Goal: Task Accomplishment & Management: Manage account settings

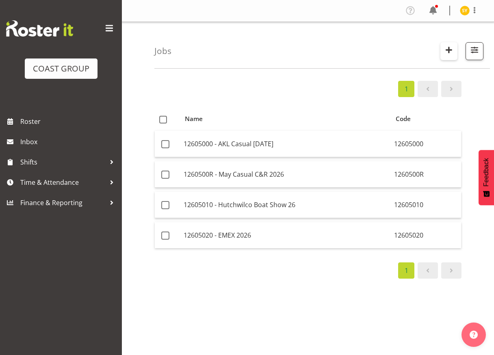
click at [442, 51] on button "button" at bounding box center [449, 51] width 17 height 18
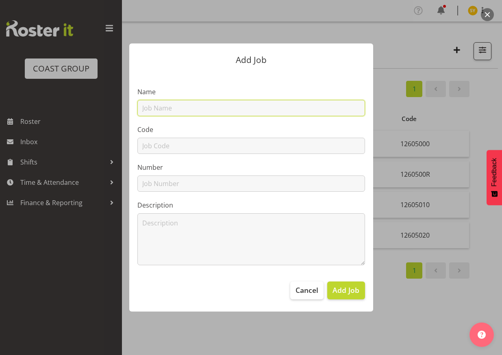
click at [205, 110] on input "text" at bounding box center [251, 108] width 228 height 16
paste input "12511200"
type input "12511200"
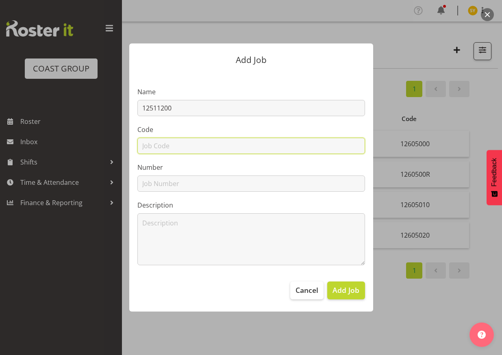
click at [165, 148] on input "text" at bounding box center [251, 146] width 228 height 16
paste input "12511200"
type input "12511200"
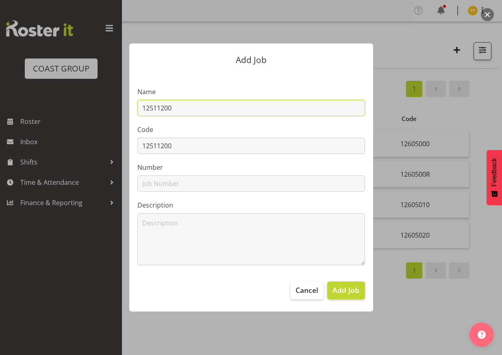
click at [206, 108] on input "12511200" at bounding box center [251, 108] width 228 height 16
paste input "CISO 2025"
drag, startPoint x: 250, startPoint y: 111, endPoint x: 83, endPoint y: 104, distance: 167.2
click at [83, 104] on div "Add Job Name 12511200 - CISO 2025 Code 12511200 Number Description Cancel Add J…" at bounding box center [251, 177] width 390 height 308
type input "12511200 - CISO 2025"
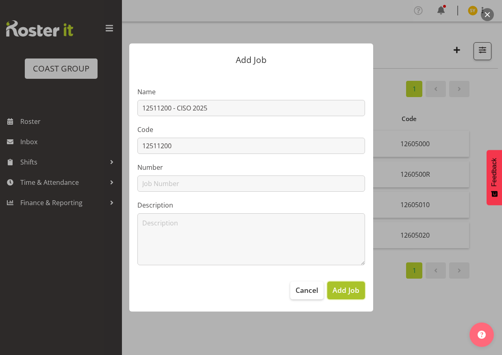
click at [344, 291] on span "Add Job" at bounding box center [345, 290] width 27 height 11
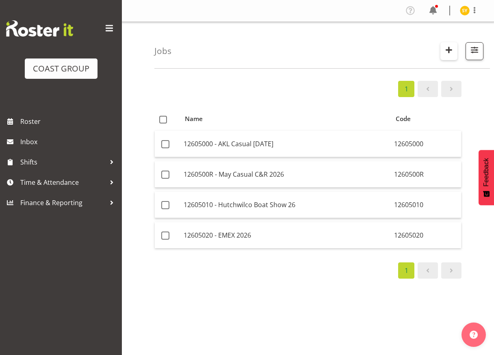
click at [445, 48] on span "button" at bounding box center [449, 50] width 11 height 11
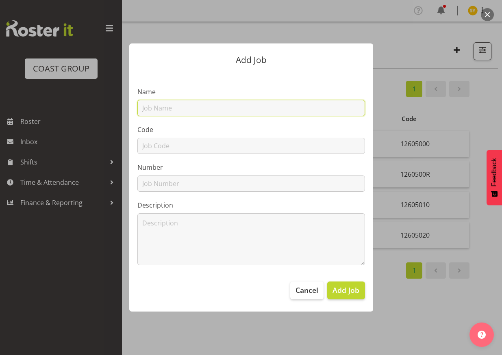
click at [170, 104] on input "text" at bounding box center [251, 108] width 228 height 16
paste input "42606040"
type input "42606040"
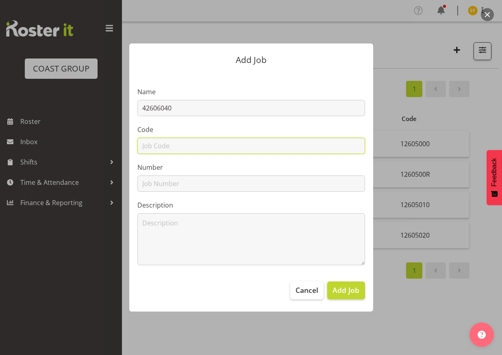
click at [150, 142] on input "text" at bounding box center [251, 146] width 228 height 16
paste input "42606040"
type input "42606040"
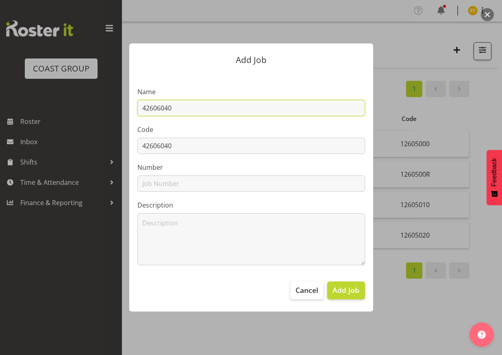
click at [197, 114] on input "42606040" at bounding box center [251, 108] width 228 height 16
type input "42606040 -"
click at [465, 127] on div at bounding box center [251, 177] width 502 height 355
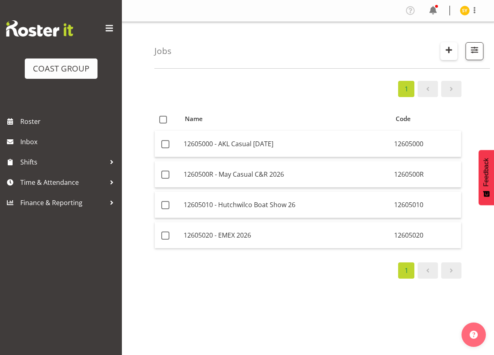
click at [454, 51] on span "button" at bounding box center [449, 50] width 11 height 11
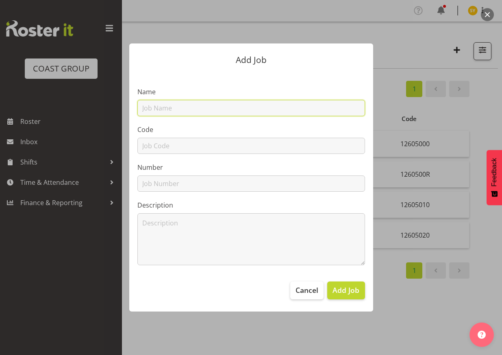
click at [230, 111] on input "text" at bounding box center [251, 108] width 228 height 16
paste input "42606040"
type input "42606040"
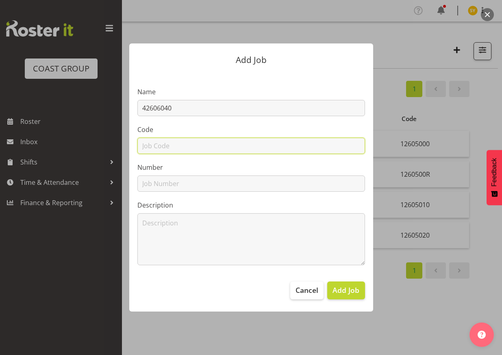
click at [156, 152] on input "text" at bounding box center [251, 146] width 228 height 16
paste input "42606040"
type input "42606040"
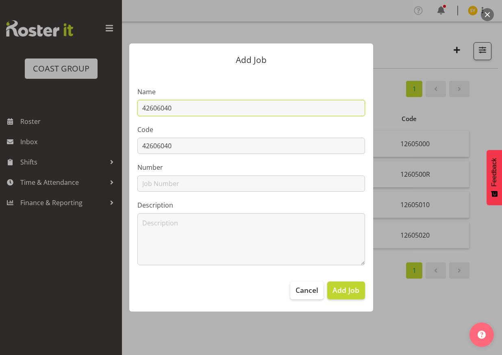
click at [202, 108] on input "42606040" at bounding box center [251, 108] width 228 height 16
paste input "Franchise Assn NZ Conference26"
drag, startPoint x: 300, startPoint y: 107, endPoint x: 43, endPoint y: 105, distance: 256.5
click at [43, 105] on div "Add Job Name 42606040 - Franchise Assn NZ Conference26 Code 42606040 Number Des…" at bounding box center [251, 177] width 502 height 355
type input "42606040 - Franchise Assn NZ Conference26"
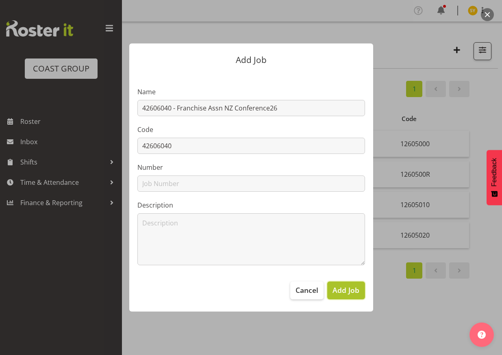
click at [340, 288] on span "Add Job" at bounding box center [345, 290] width 27 height 11
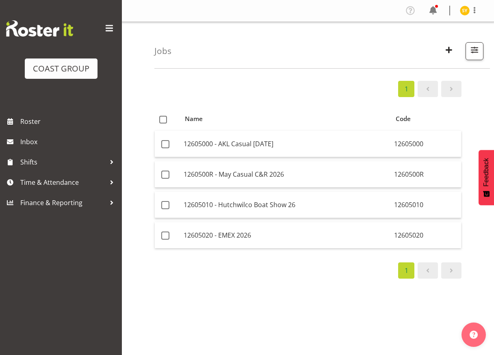
click at [481, 230] on div "1 Name Code 12605000 - AKL Casual [DATE] 12605000 1260500R - May Casual C&R 202…" at bounding box center [324, 237] width 340 height 325
click at [454, 50] on span "button" at bounding box center [449, 50] width 11 height 11
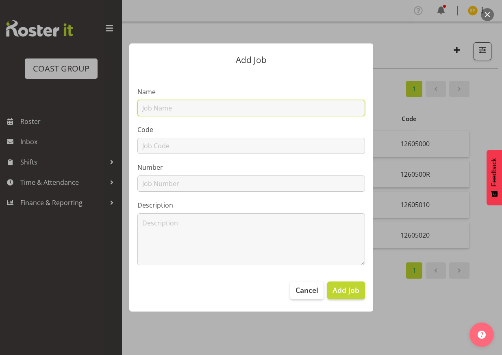
click at [226, 111] on input "text" at bounding box center [251, 108] width 228 height 16
paste input "42606050"
type input "42606050"
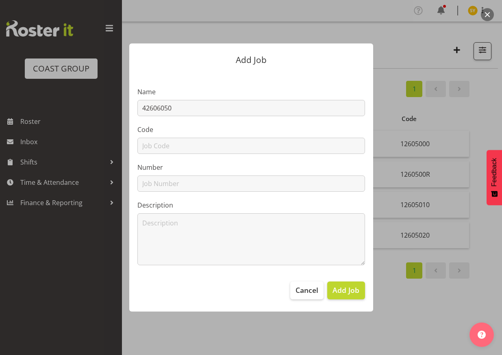
click at [162, 159] on section "Name 42606050 Code Number Description" at bounding box center [251, 172] width 244 height 201
click at [156, 152] on input "text" at bounding box center [251, 146] width 228 height 16
paste input "42606050"
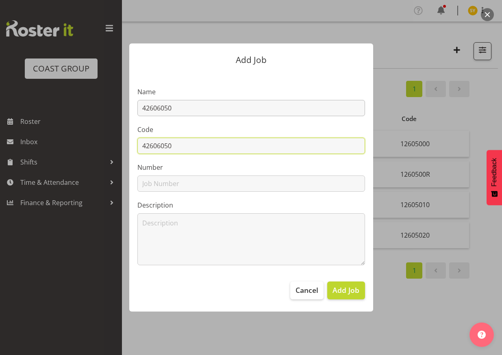
type input "42606050"
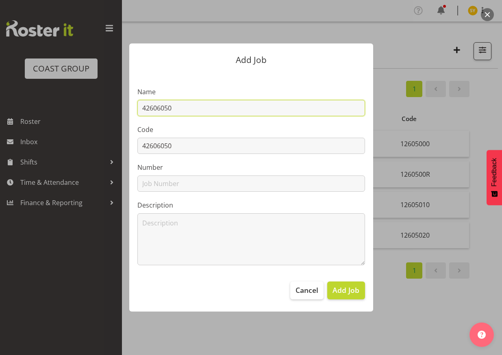
click at [204, 108] on input "42606050" at bounding box center [251, 108] width 228 height 16
paste input "Wellington Careers Expo 2026"
drag, startPoint x: 273, startPoint y: 104, endPoint x: 72, endPoint y: 112, distance: 201.0
click at [75, 113] on div "Add Job Name 42606050 - Wellington Careers Expo 2026 Code 42606050 Number Descr…" at bounding box center [251, 177] width 390 height 308
type input "42606050 - [GEOGRAPHIC_DATA] Careers Expo 2026"
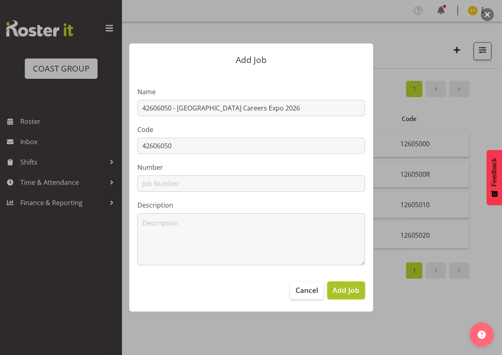
click at [338, 291] on span "Add Job" at bounding box center [345, 290] width 27 height 11
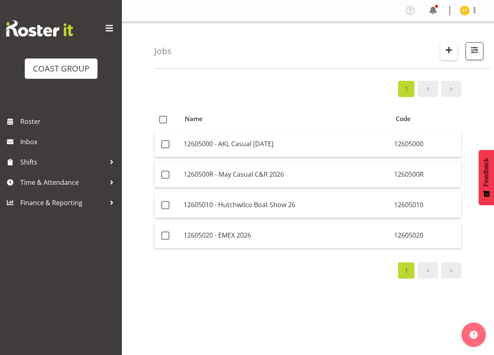
click at [447, 46] on span "button" at bounding box center [449, 50] width 11 height 11
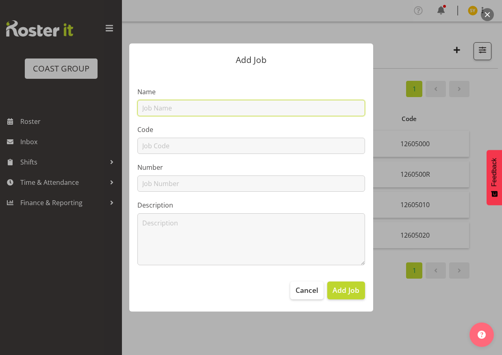
click at [156, 114] on input "text" at bounding box center [251, 108] width 228 height 16
paste input "42605060"
type input "42605060"
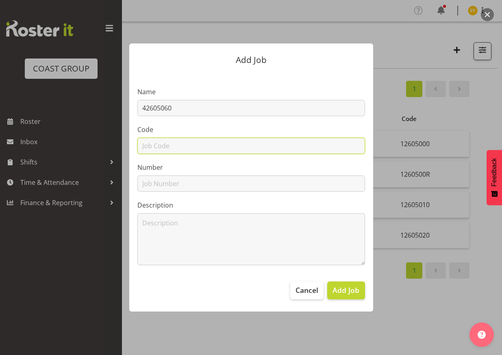
click at [150, 146] on input "text" at bounding box center [251, 146] width 228 height 16
paste input "42605060"
type input "42605060"
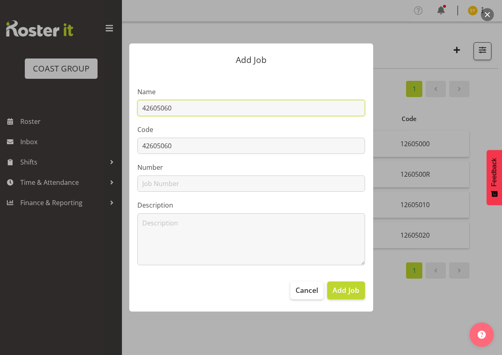
click at [198, 111] on input "42605060" at bounding box center [251, 108] width 228 height 16
paste input "Careers Expo PalmerstonNorth26"
drag, startPoint x: 292, startPoint y: 105, endPoint x: 50, endPoint y: 96, distance: 242.0
click at [52, 96] on div "Add Job Name 42605060 - Careers Expo PalmerstonNorth26 Code 42605060 Number Des…" at bounding box center [251, 177] width 502 height 355
type input "42605060 - Careers Expo PalmerstonNorth26"
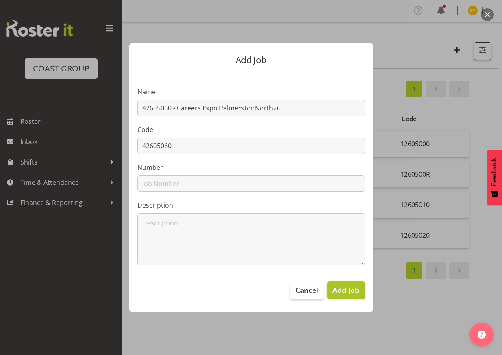
click at [343, 293] on span "Add Job" at bounding box center [345, 290] width 27 height 11
